Goal: Find specific page/section: Find specific page/section

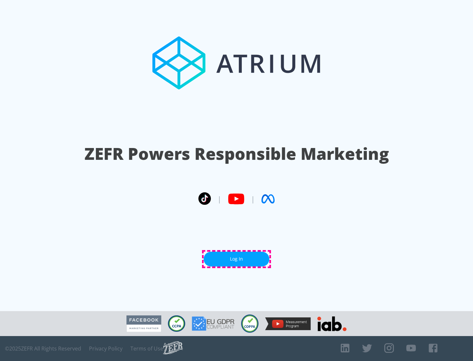
click at [236, 259] on link "Log In" at bounding box center [237, 259] width 66 height 15
